Goal: Check status

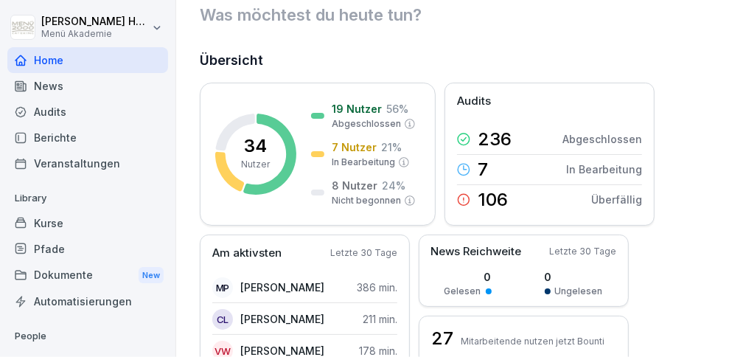
scroll to position [33, 0]
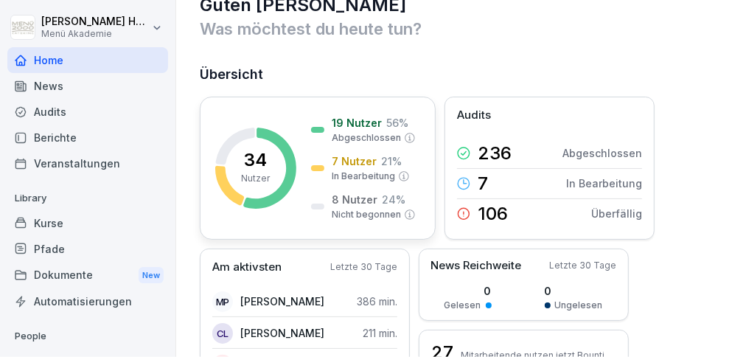
click at [229, 189] on icon at bounding box center [229, 185] width 29 height 39
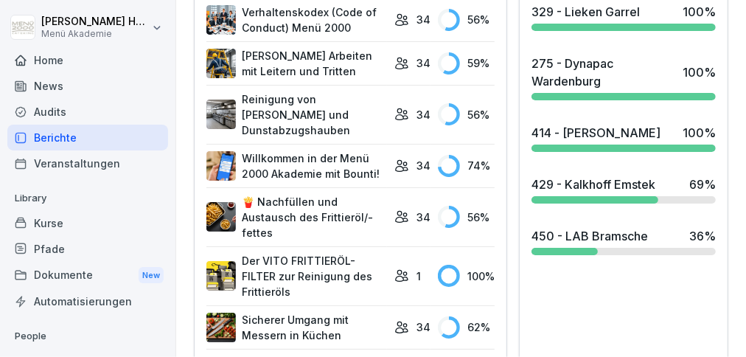
scroll to position [806, 0]
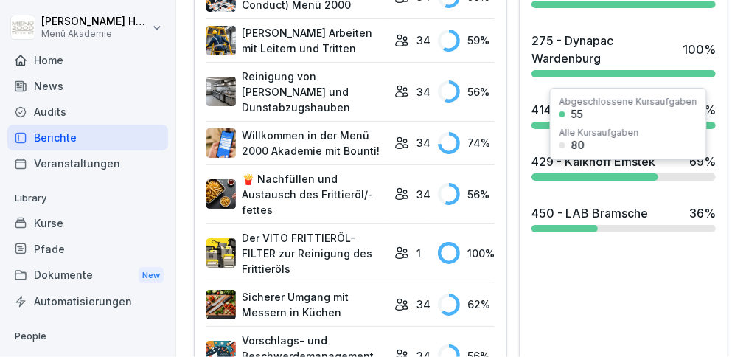
click at [551, 185] on div "429 - Kalkhoff Emstek 69 %" at bounding box center [624, 167] width 196 height 40
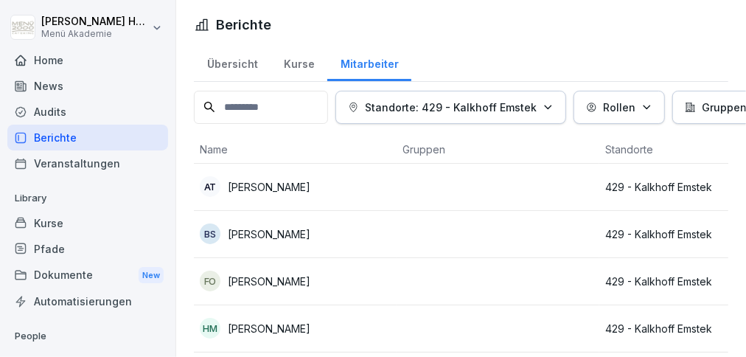
scroll to position [15, 0]
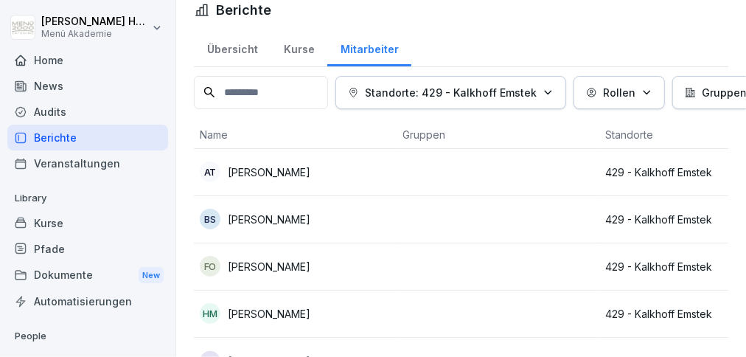
click at [306, 268] on p "[PERSON_NAME]" at bounding box center [269, 266] width 83 height 15
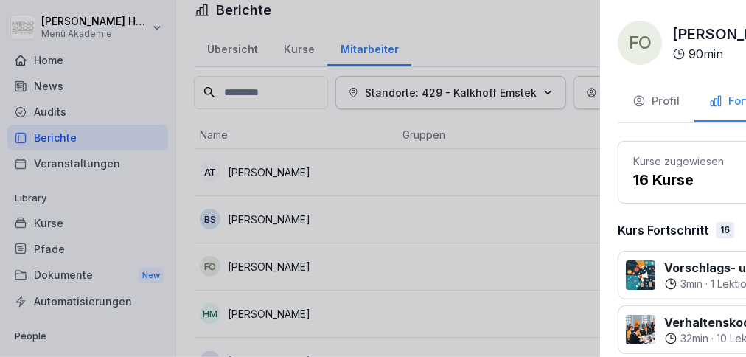
click at [302, 265] on div at bounding box center [373, 178] width 746 height 357
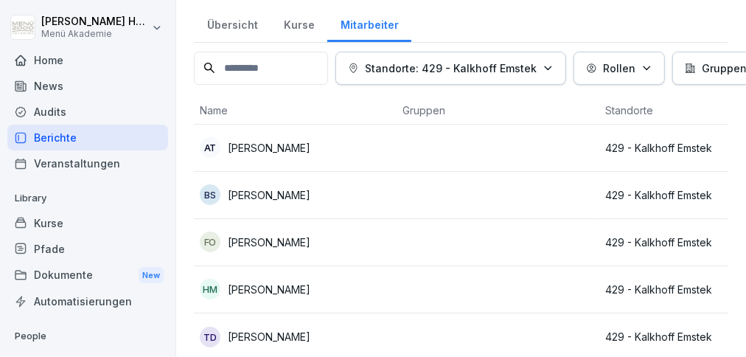
scroll to position [52, 0]
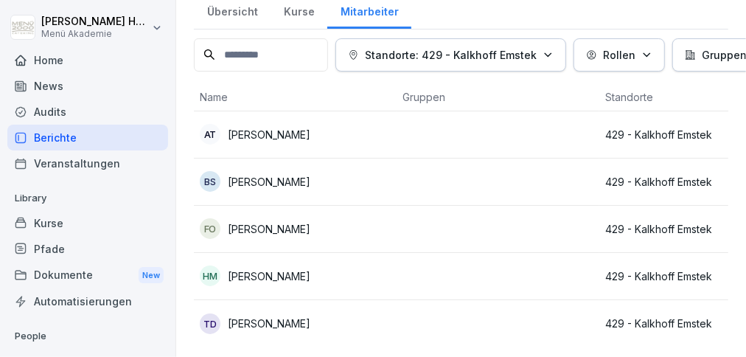
click at [311, 317] on p "[PERSON_NAME]" at bounding box center [269, 323] width 83 height 15
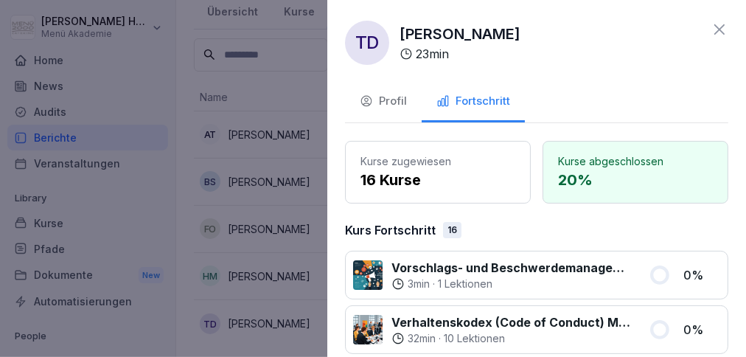
click at [718, 27] on icon at bounding box center [720, 29] width 10 height 10
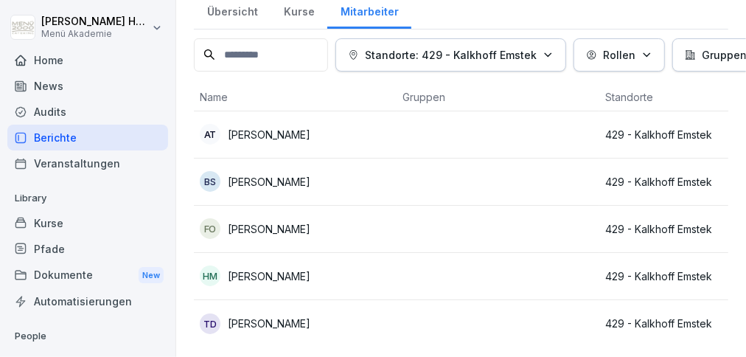
click at [268, 184] on p "[PERSON_NAME]" at bounding box center [269, 181] width 83 height 15
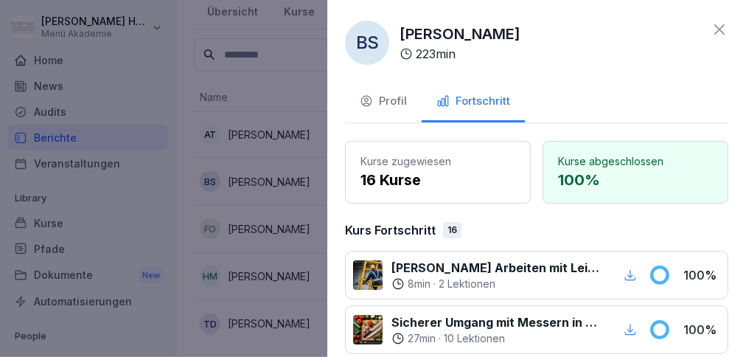
click at [723, 27] on icon at bounding box center [720, 29] width 10 height 10
